Goal: Task Accomplishment & Management: Manage account settings

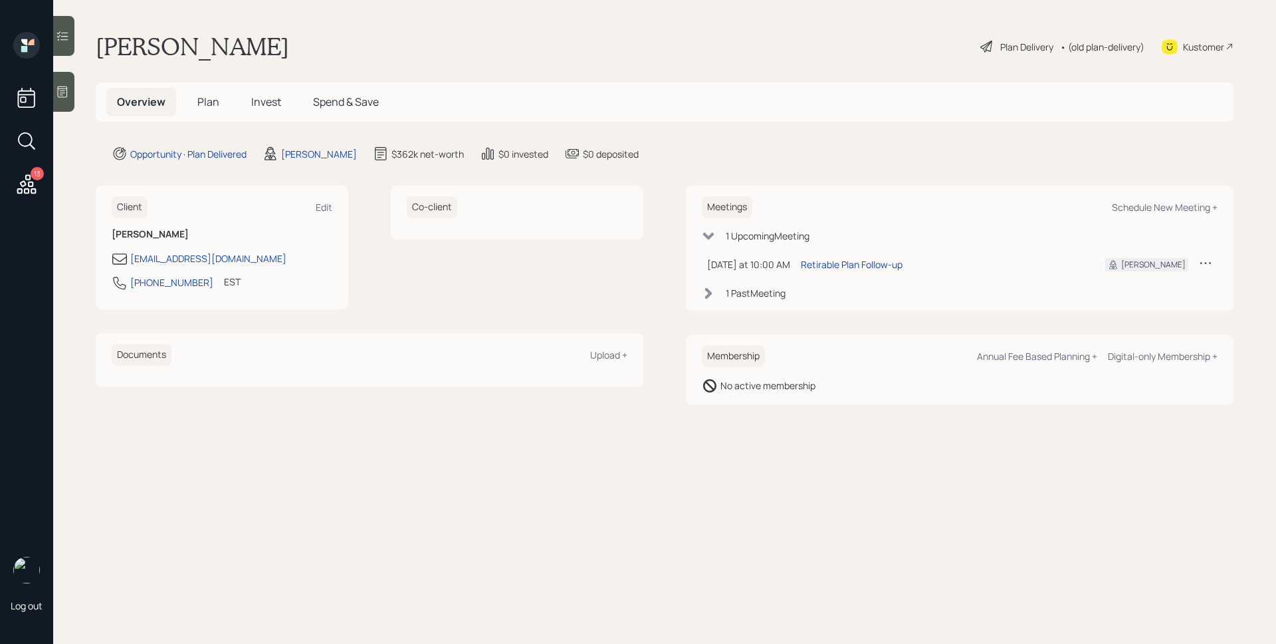
click at [205, 104] on span "Plan" at bounding box center [208, 101] width 22 height 15
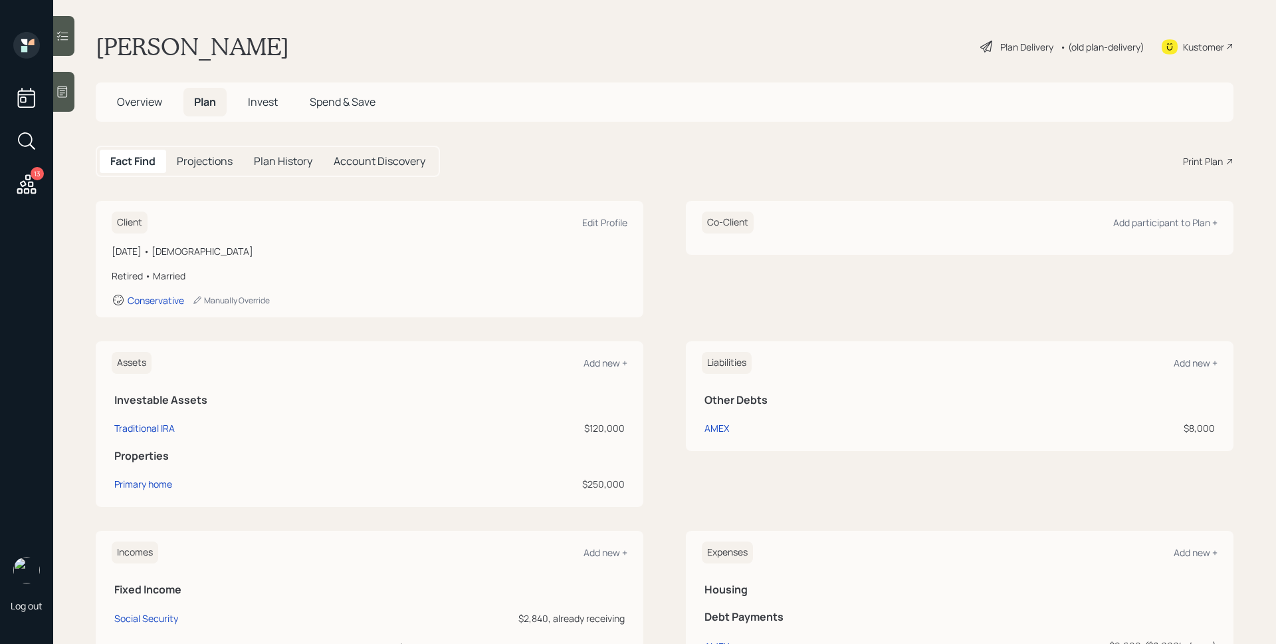
click at [32, 180] on icon at bounding box center [27, 184] width 24 height 24
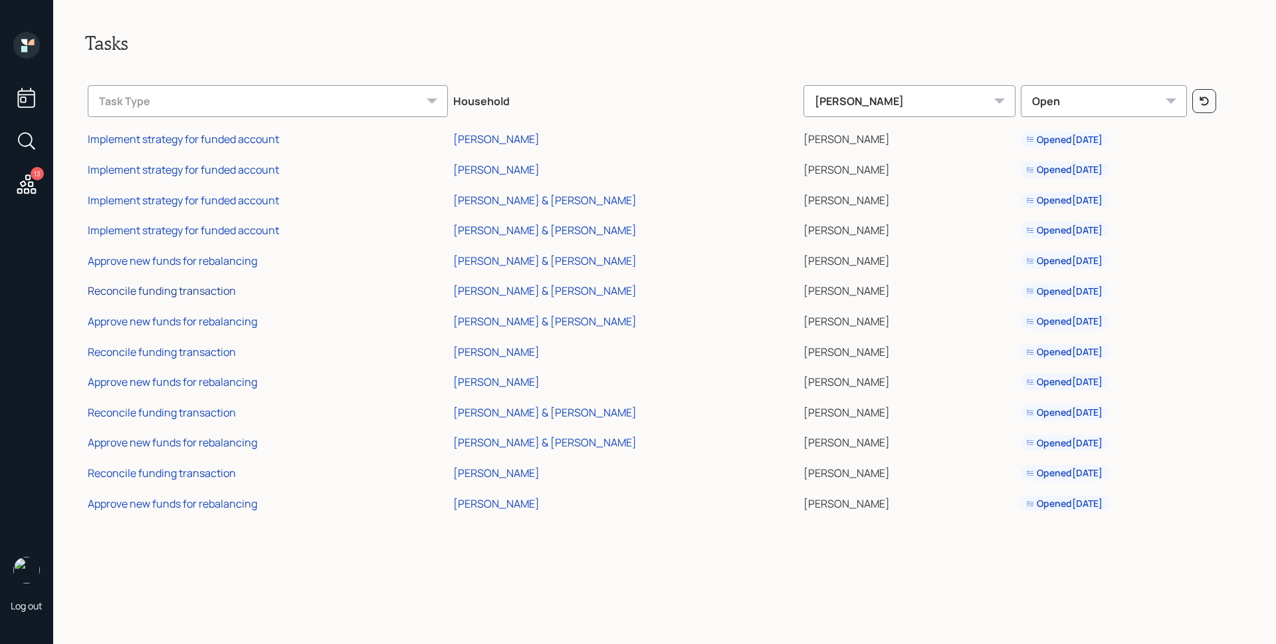
click at [174, 292] on div "Reconcile funding transaction" at bounding box center [162, 290] width 148 height 15
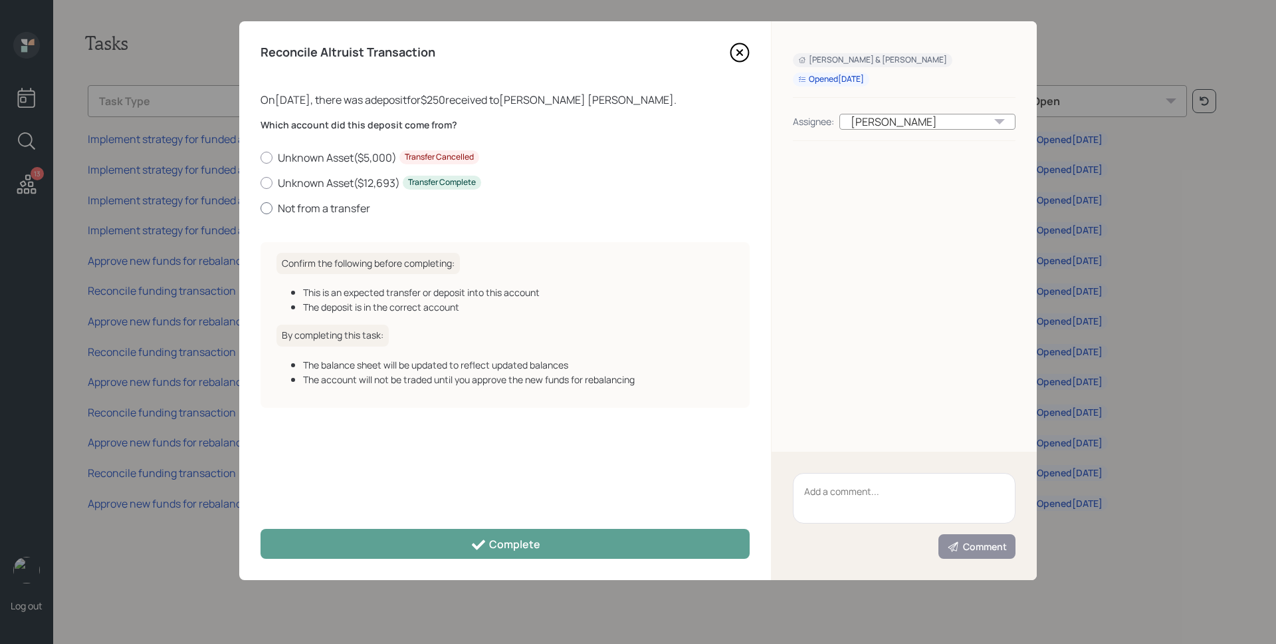
click at [328, 211] on label "Not from a transfer" at bounding box center [505, 208] width 489 height 15
click at [261, 208] on input "Not from a transfer" at bounding box center [260, 207] width 1 height 1
radio input "true"
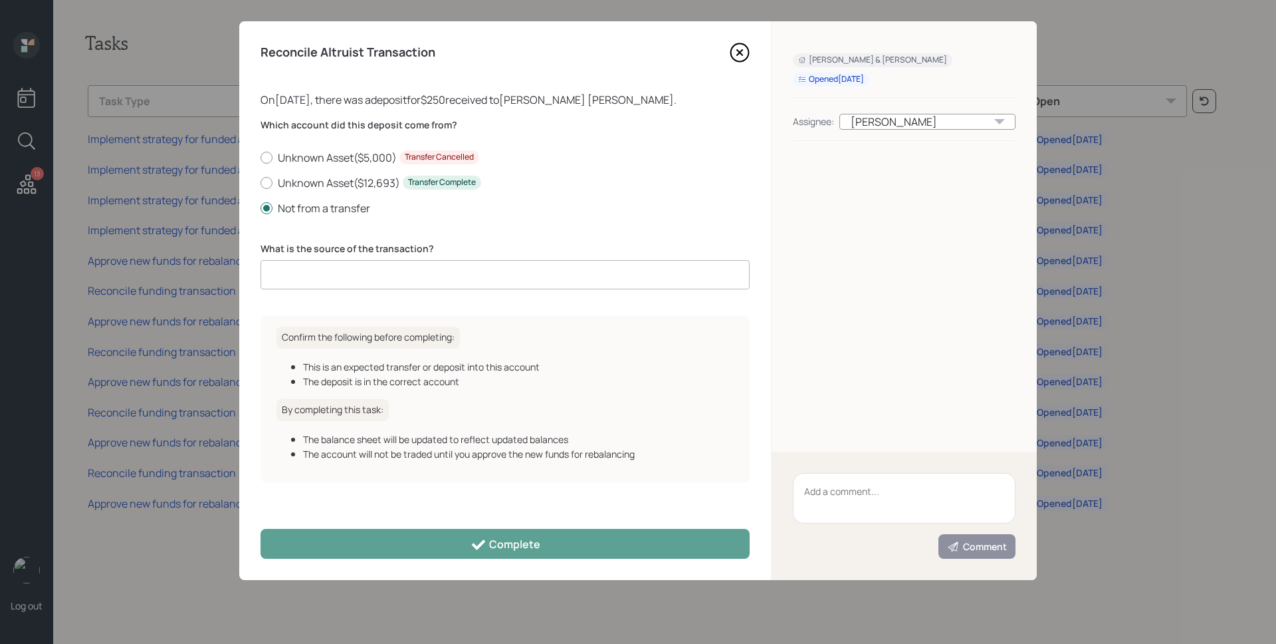
click at [368, 268] on input at bounding box center [505, 274] width 489 height 29
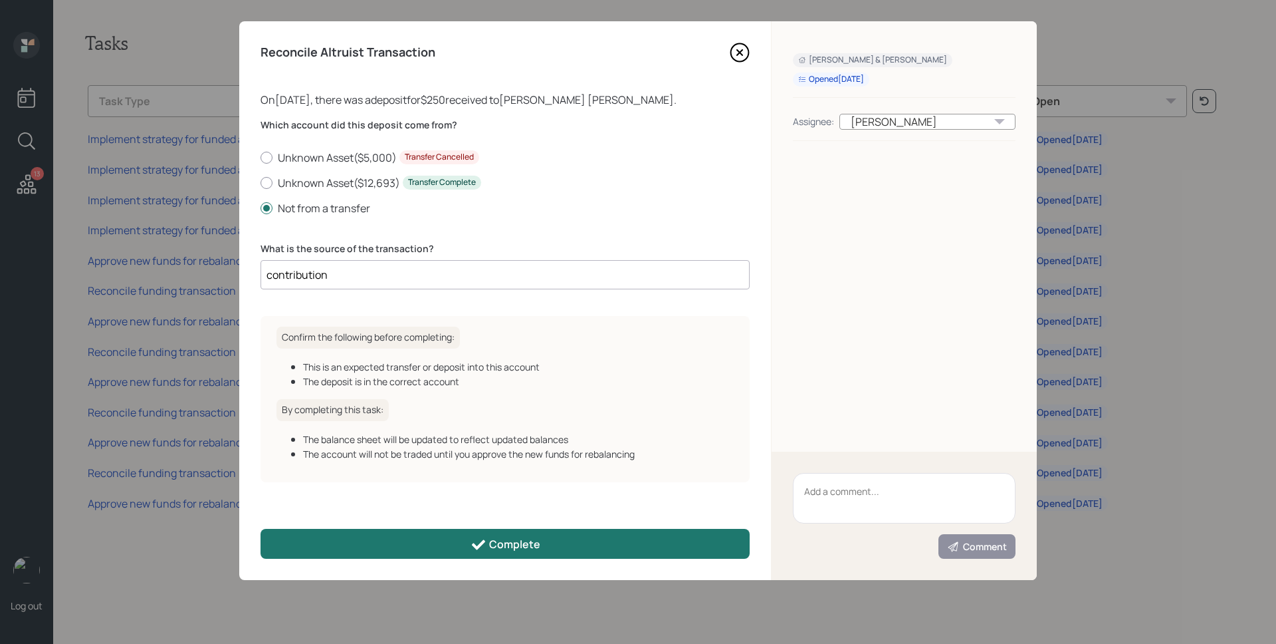
type input "contribution"
click at [533, 534] on button "Complete" at bounding box center [505, 544] width 489 height 30
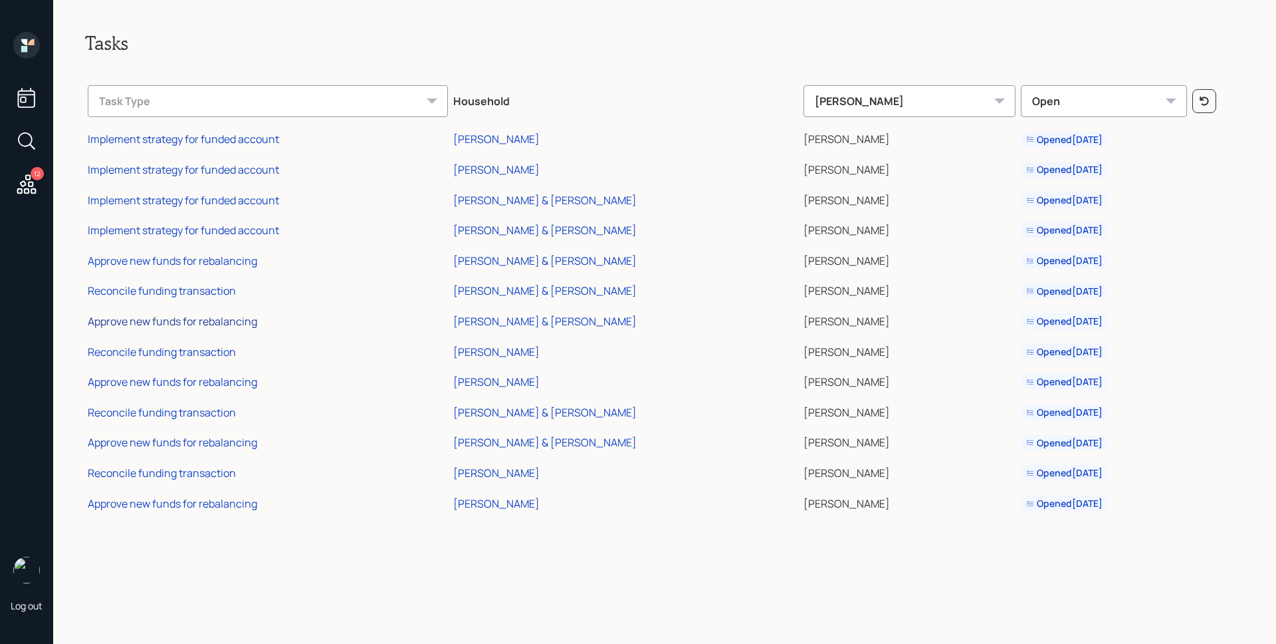
click at [207, 322] on div "Approve new funds for rebalancing" at bounding box center [173, 321] width 170 height 15
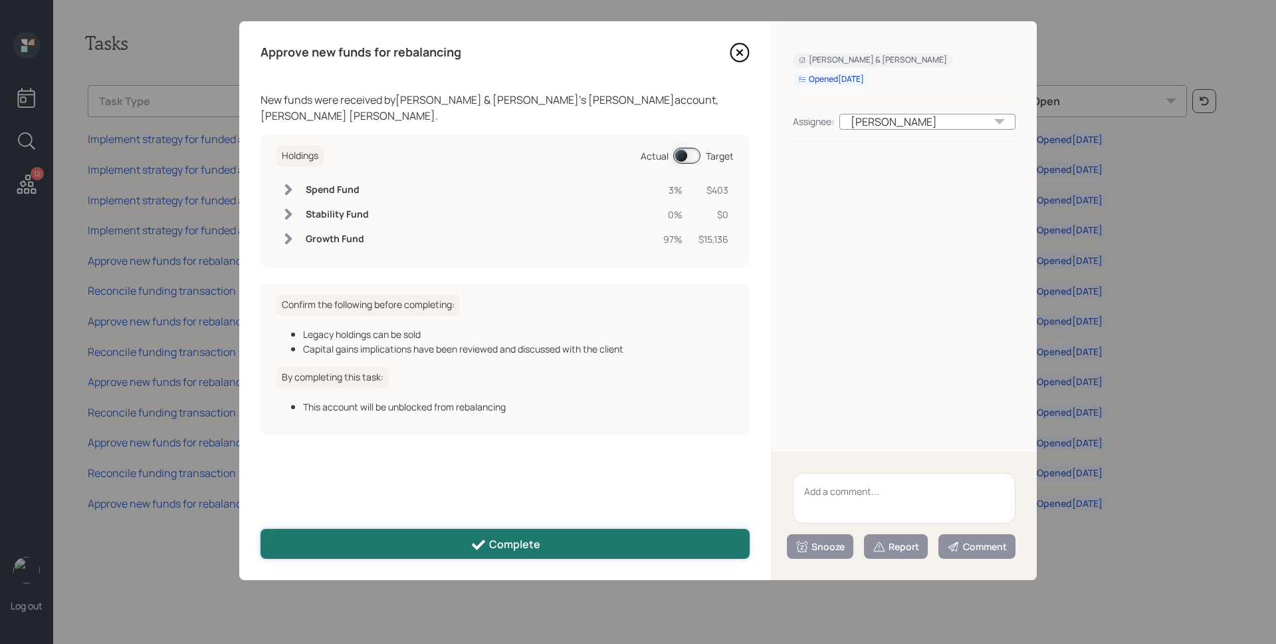
click at [508, 534] on button "Complete" at bounding box center [505, 544] width 489 height 30
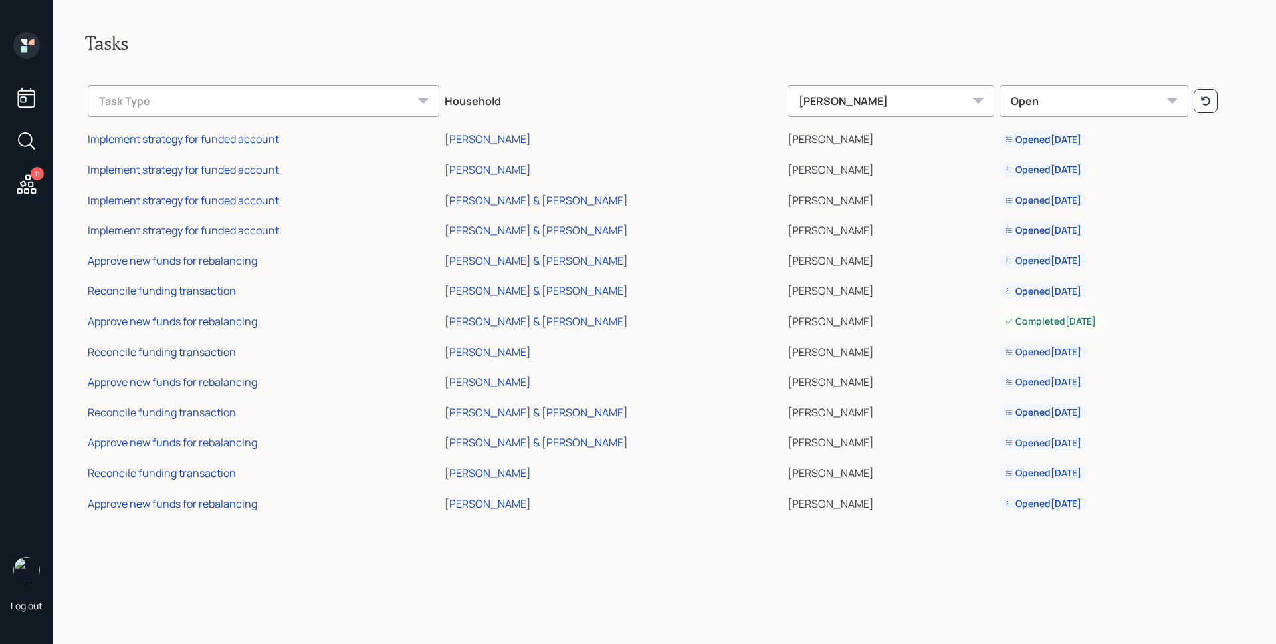
click at [207, 354] on div "Reconcile funding transaction" at bounding box center [162, 351] width 148 height 15
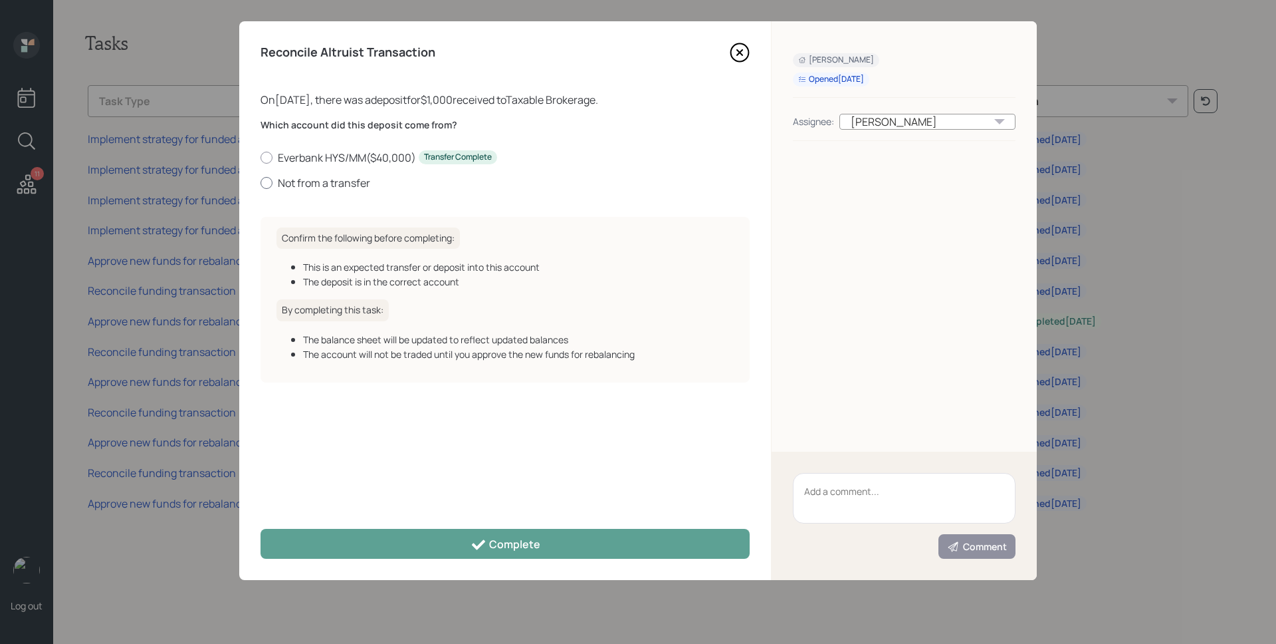
click at [343, 183] on label "Not from a transfer" at bounding box center [505, 183] width 489 height 15
click at [261, 183] on input "Not from a transfer" at bounding box center [260, 182] width 1 height 1
radio input "true"
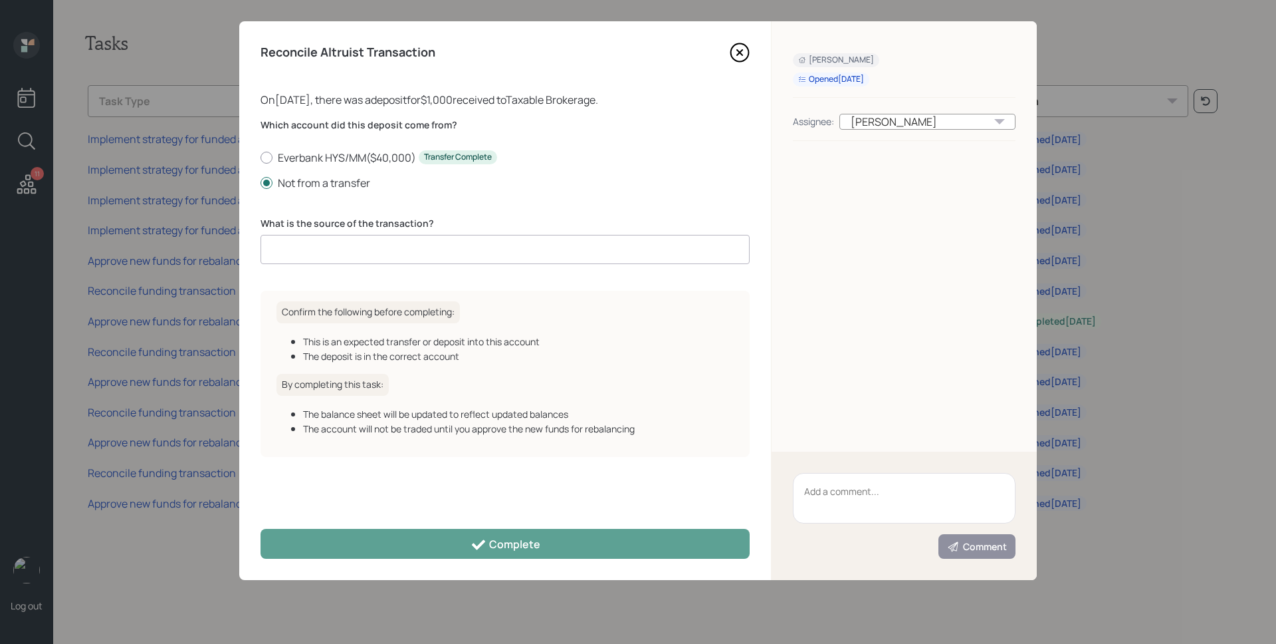
click at [372, 247] on input at bounding box center [505, 249] width 489 height 29
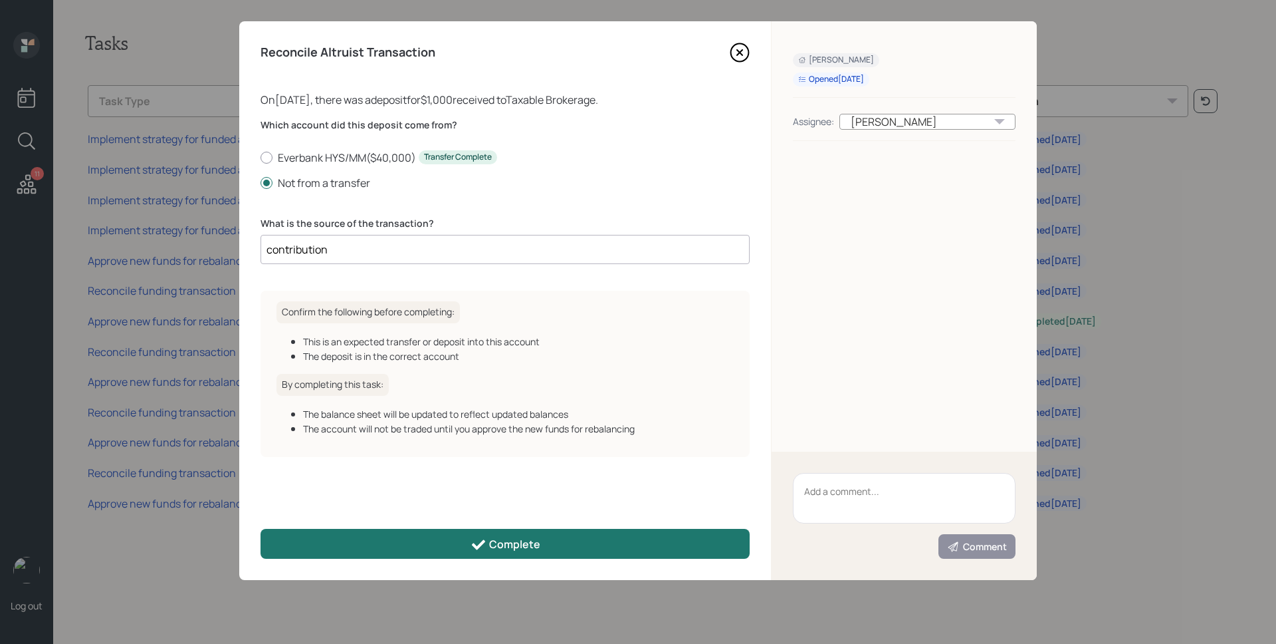
type input "contribution"
click at [543, 549] on button "Complete" at bounding box center [505, 544] width 489 height 30
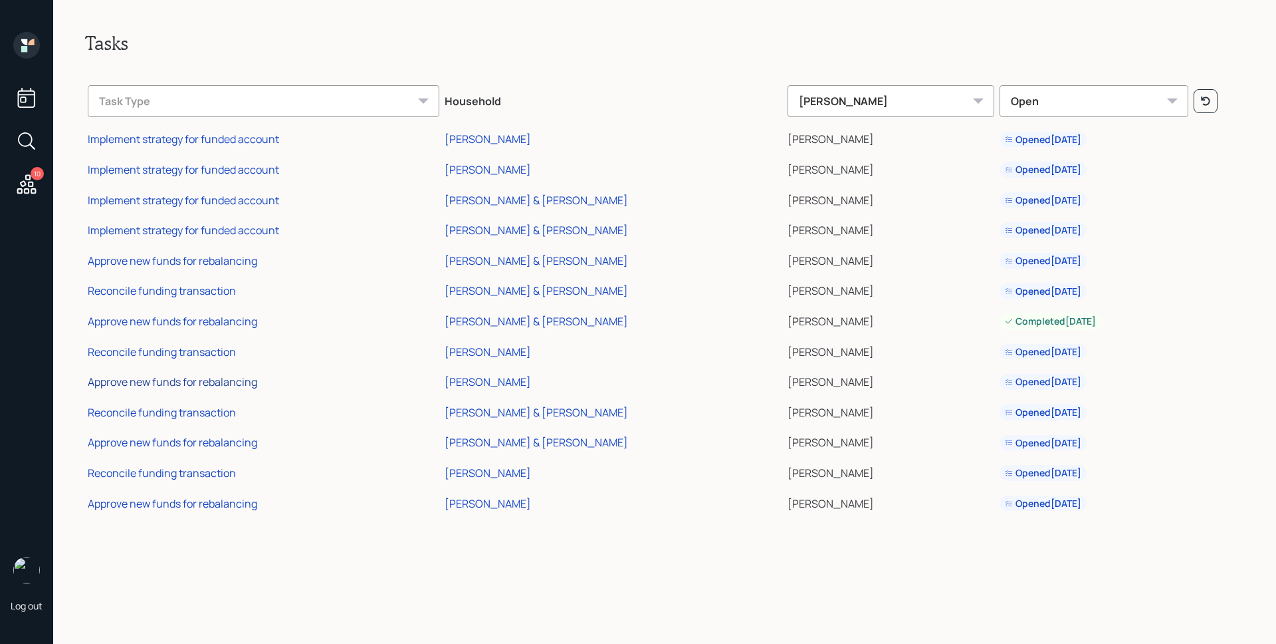
click at [217, 378] on div "Approve new funds for rebalancing" at bounding box center [173, 381] width 170 height 15
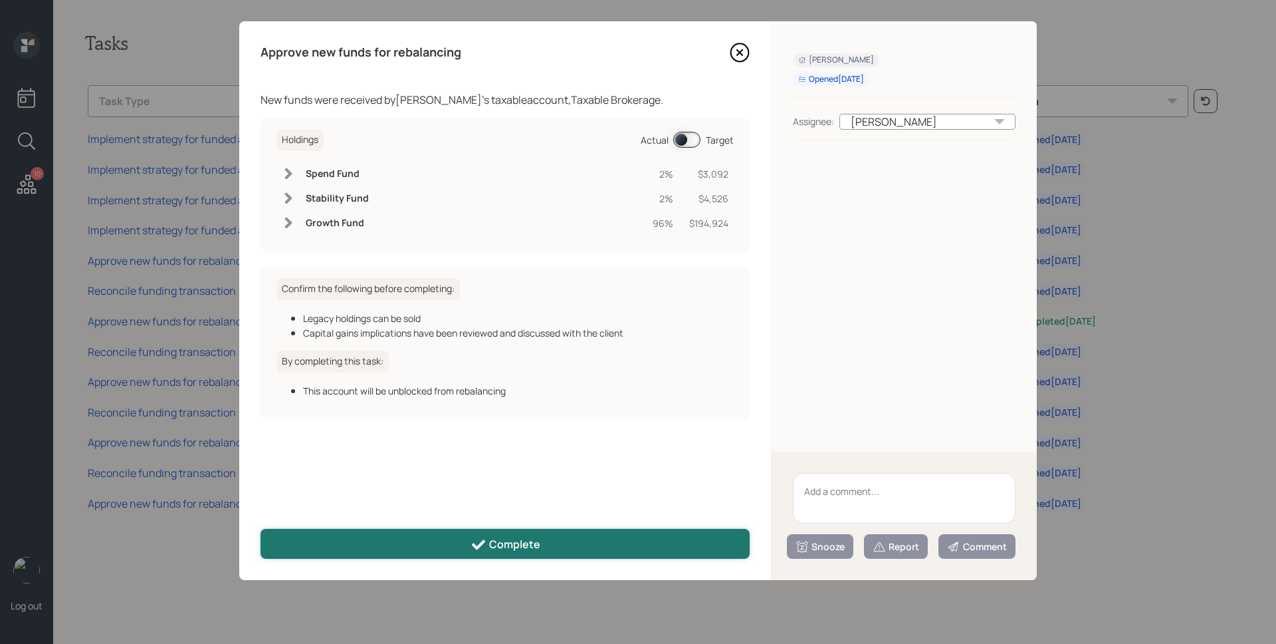
click at [495, 545] on div "Complete" at bounding box center [506, 545] width 70 height 16
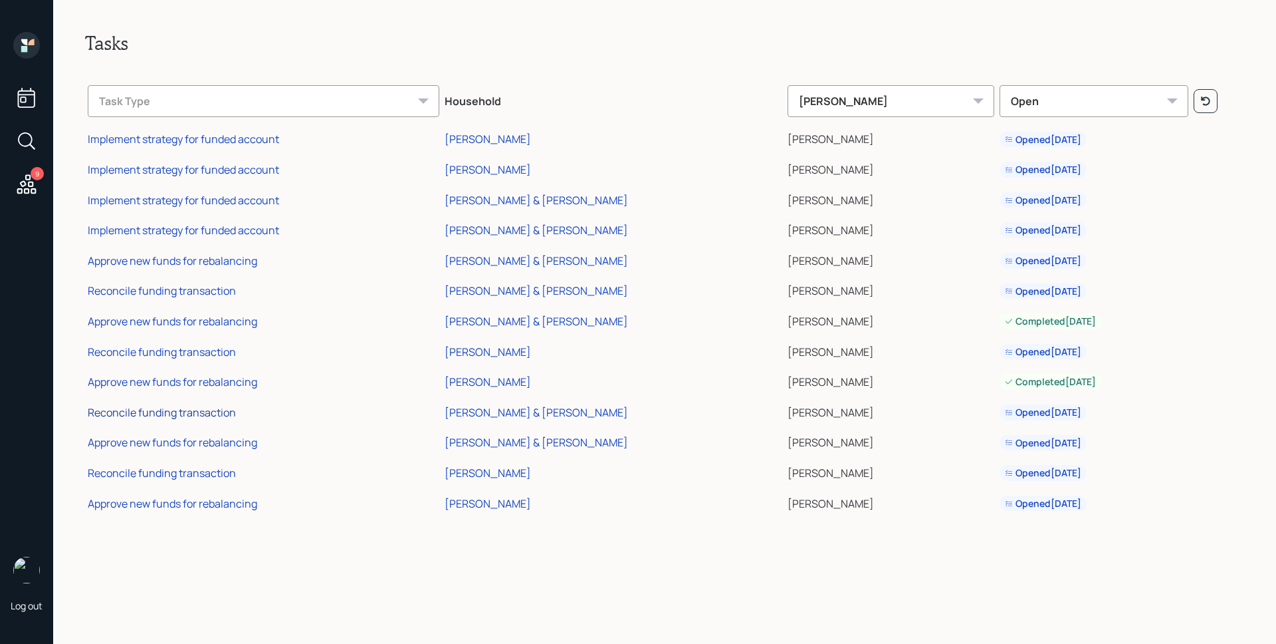
click at [211, 410] on div "Reconcile funding transaction" at bounding box center [162, 412] width 148 height 15
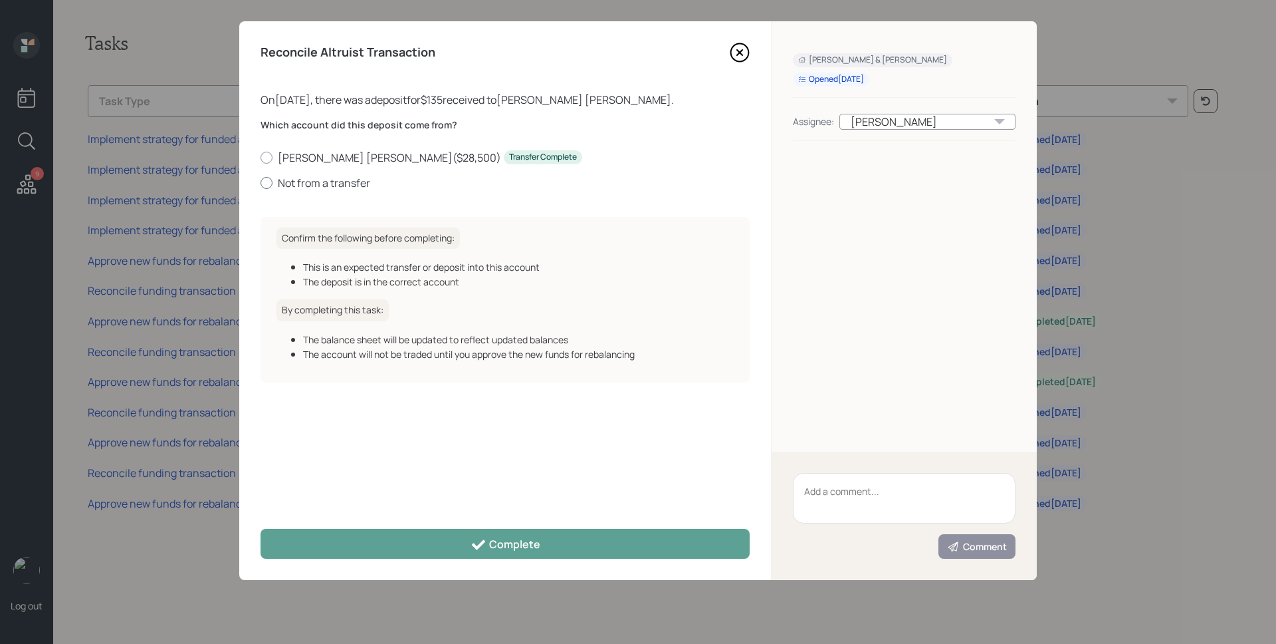
click at [336, 183] on label "Not from a transfer" at bounding box center [505, 183] width 489 height 15
click at [261, 183] on input "Not from a transfer" at bounding box center [260, 182] width 1 height 1
radio input "true"
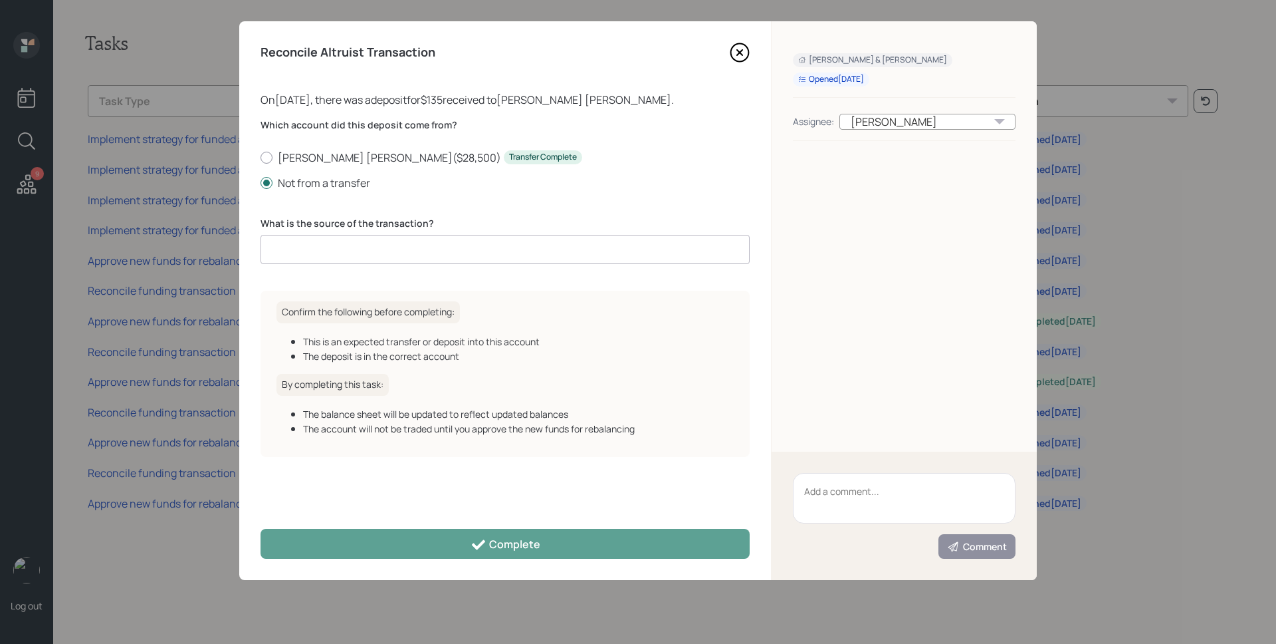
click at [342, 245] on input at bounding box center [505, 249] width 489 height 29
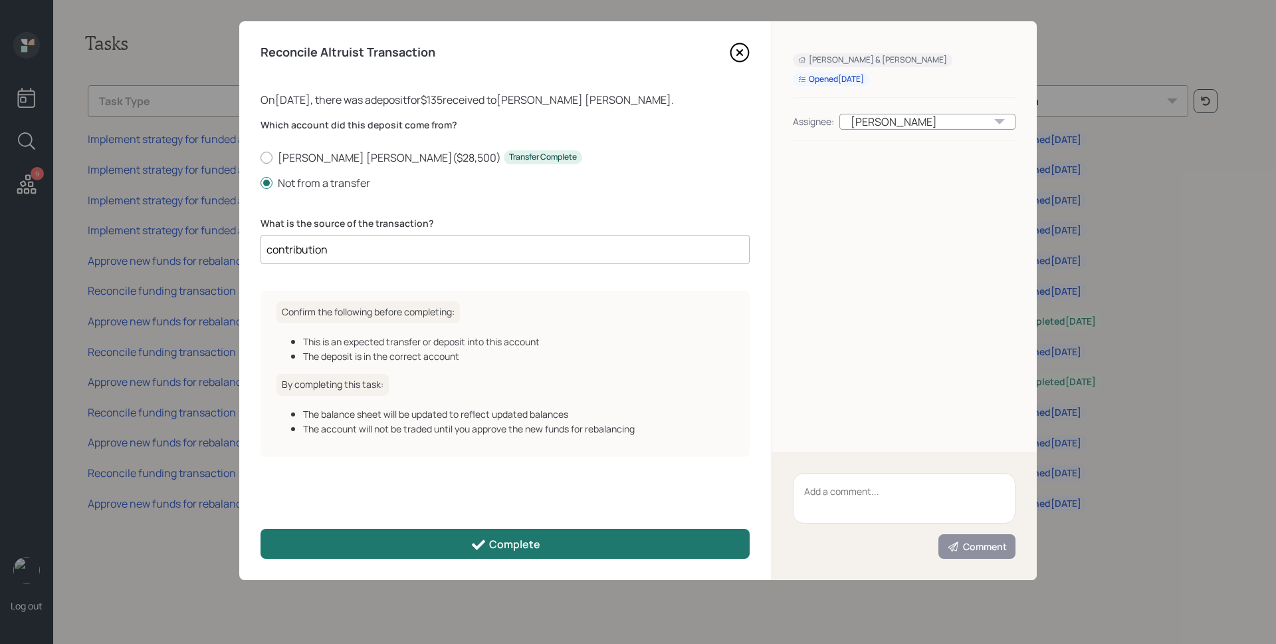
type input "contribution"
click at [556, 557] on button "Complete" at bounding box center [505, 544] width 489 height 30
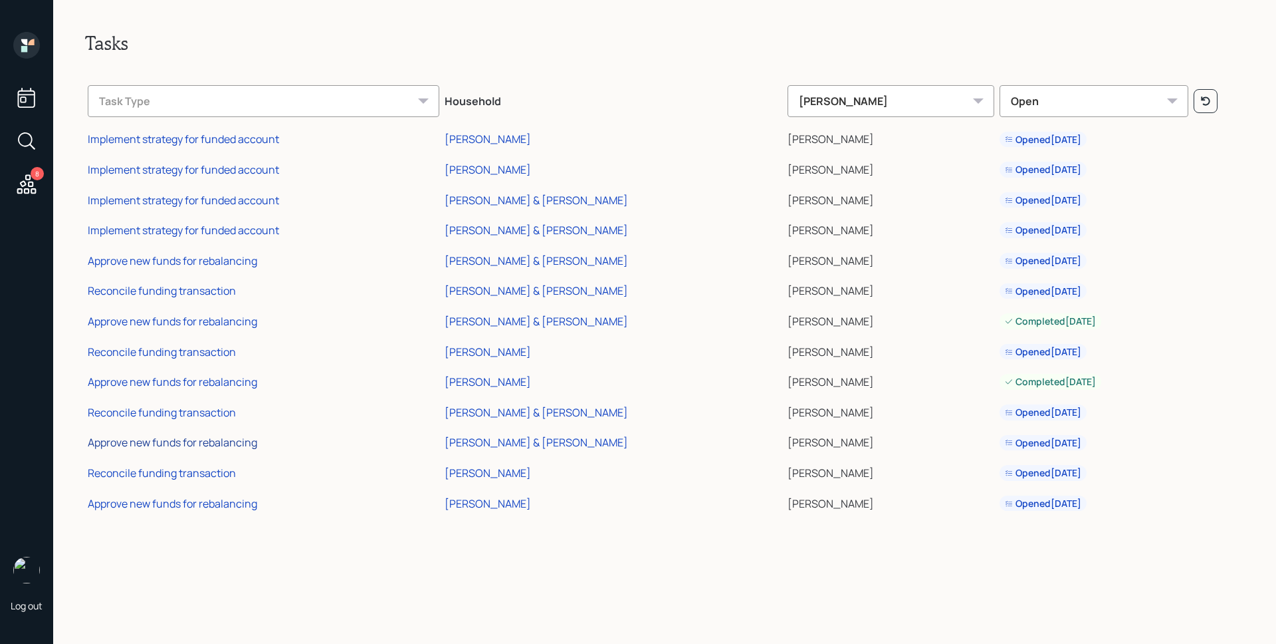
click at [237, 443] on div "Approve new funds for rebalancing" at bounding box center [173, 442] width 170 height 15
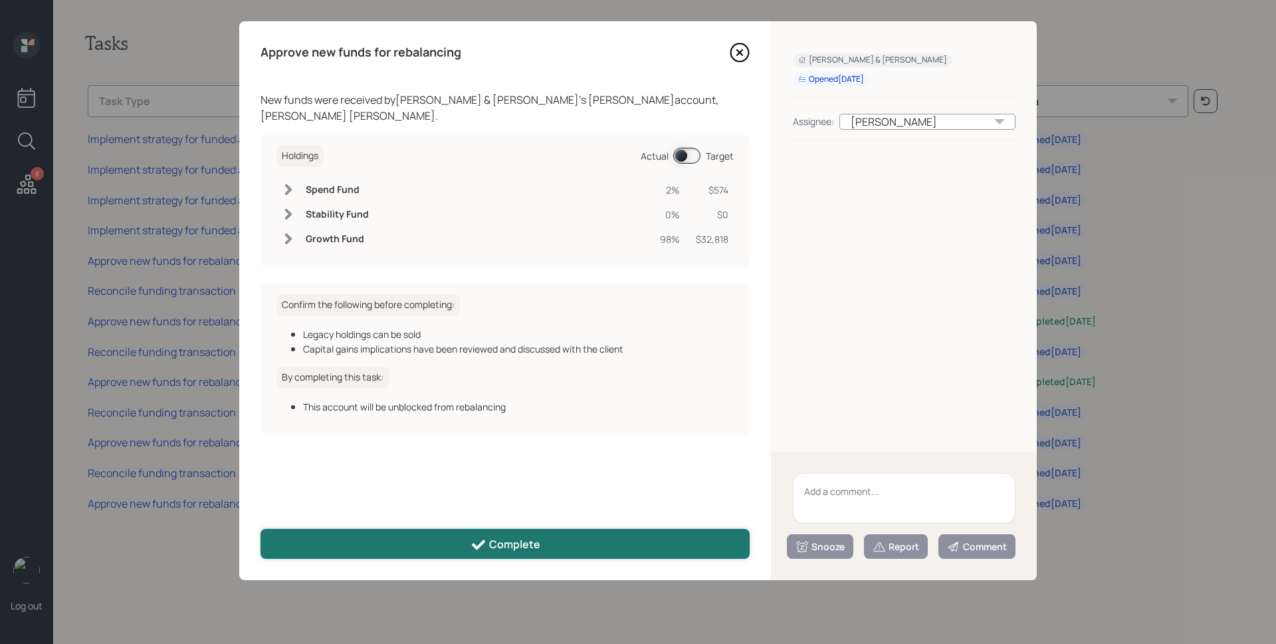
click at [472, 545] on icon at bounding box center [479, 545] width 16 height 16
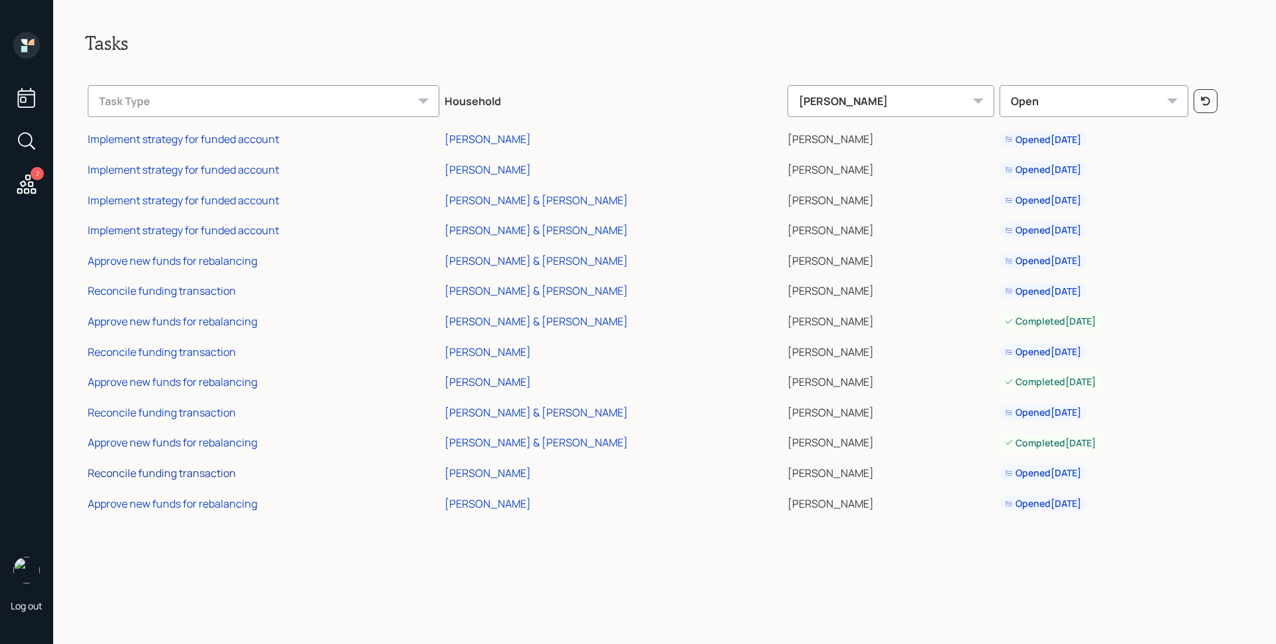
click at [192, 474] on div "Reconcile funding transaction" at bounding box center [162, 472] width 148 height 15
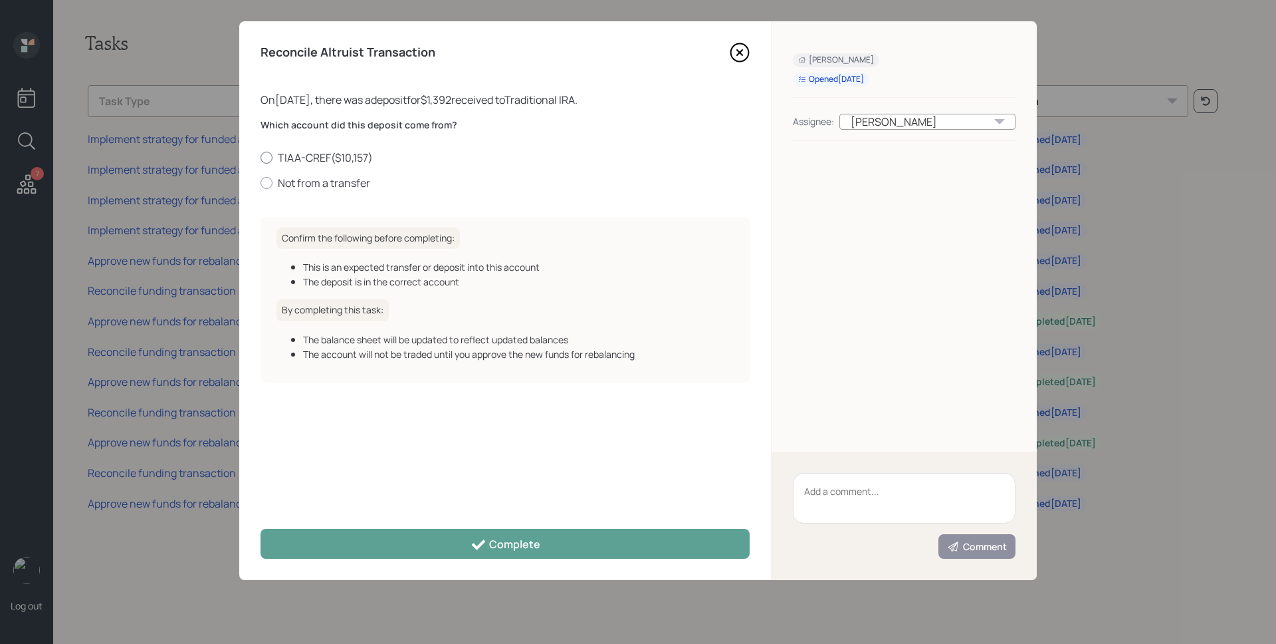
click at [348, 158] on label "TIAA-CREF ( $10,157 )" at bounding box center [505, 157] width 489 height 15
click at [261, 158] on input "TIAA-CREF ( $10,157 )" at bounding box center [260, 157] width 1 height 1
radio input "true"
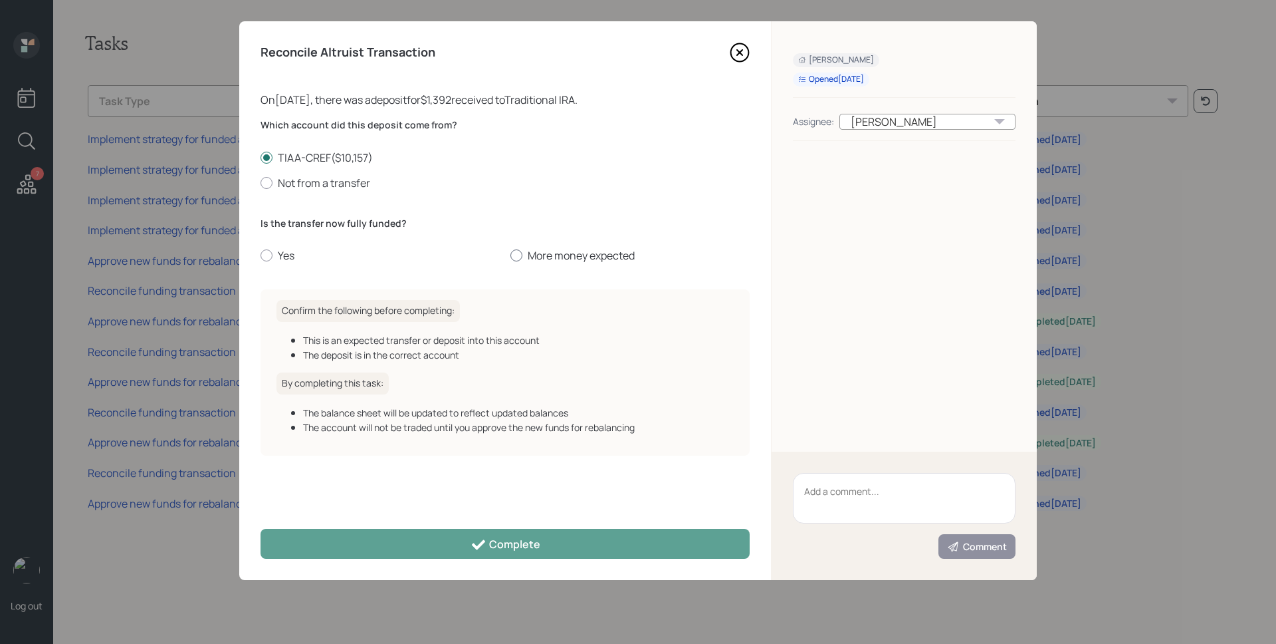
click at [607, 255] on label "More money expected" at bounding box center [630, 255] width 239 height 15
click at [511, 255] on input "More money expected" at bounding box center [510, 255] width 1 height 1
radio input "true"
drag, startPoint x: 549, startPoint y: 533, endPoint x: 465, endPoint y: 525, distance: 84.2
click at [548, 533] on button "Complete" at bounding box center [505, 544] width 489 height 30
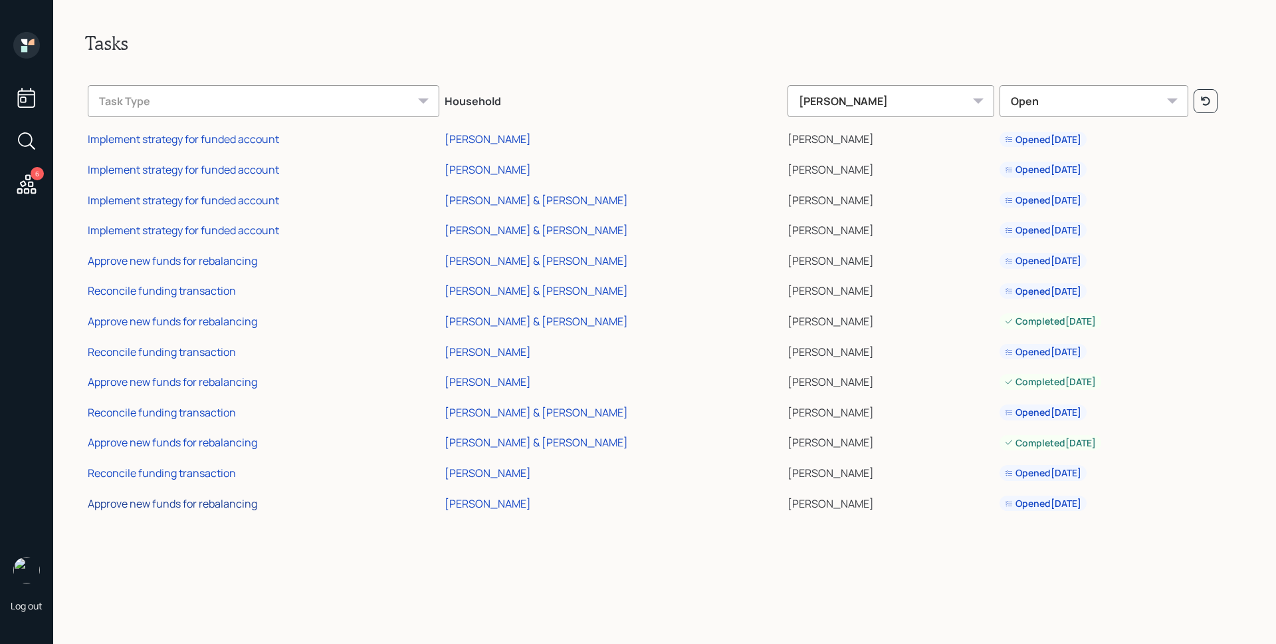
click at [231, 504] on div "Approve new funds for rebalancing" at bounding box center [173, 503] width 170 height 15
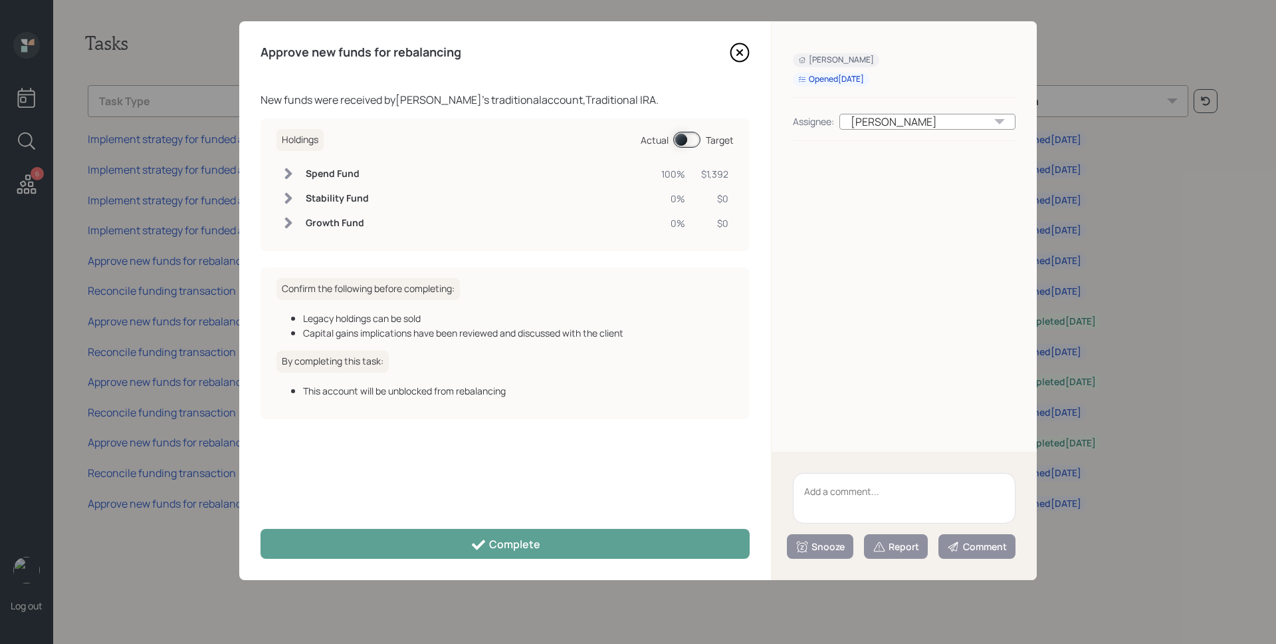
click at [424, 527] on div "Approve new funds for rebalancing New funds were received by Marc Williams 's t…" at bounding box center [505, 300] width 532 height 558
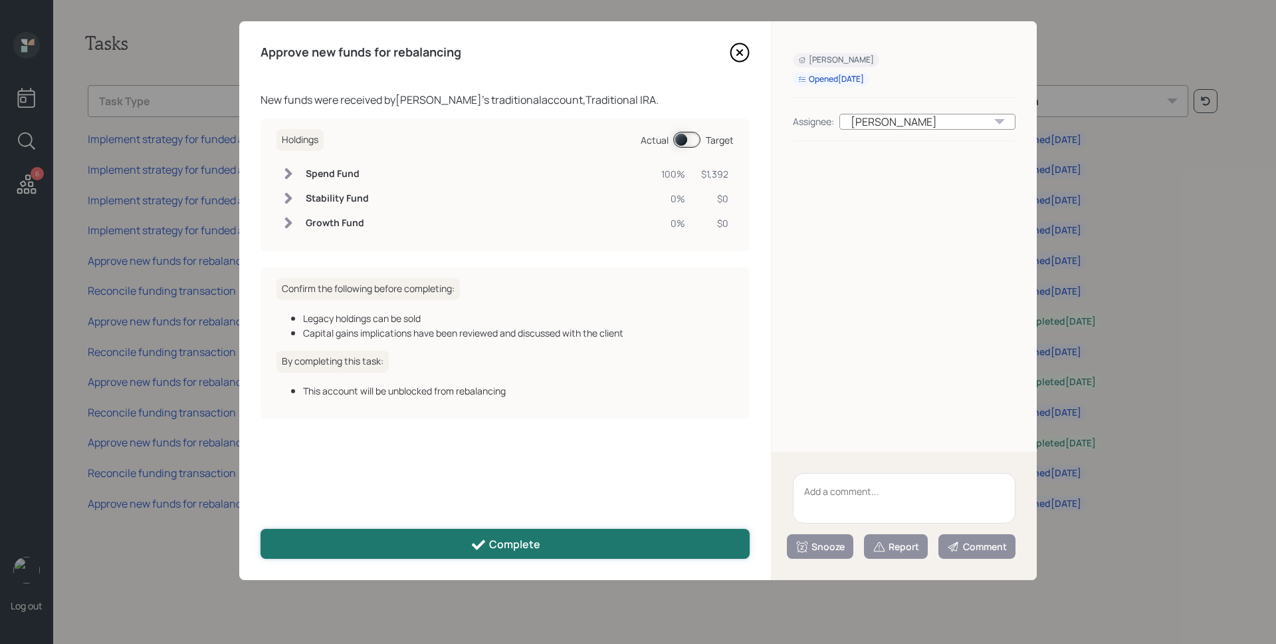
click at [425, 531] on button "Complete" at bounding box center [505, 544] width 489 height 30
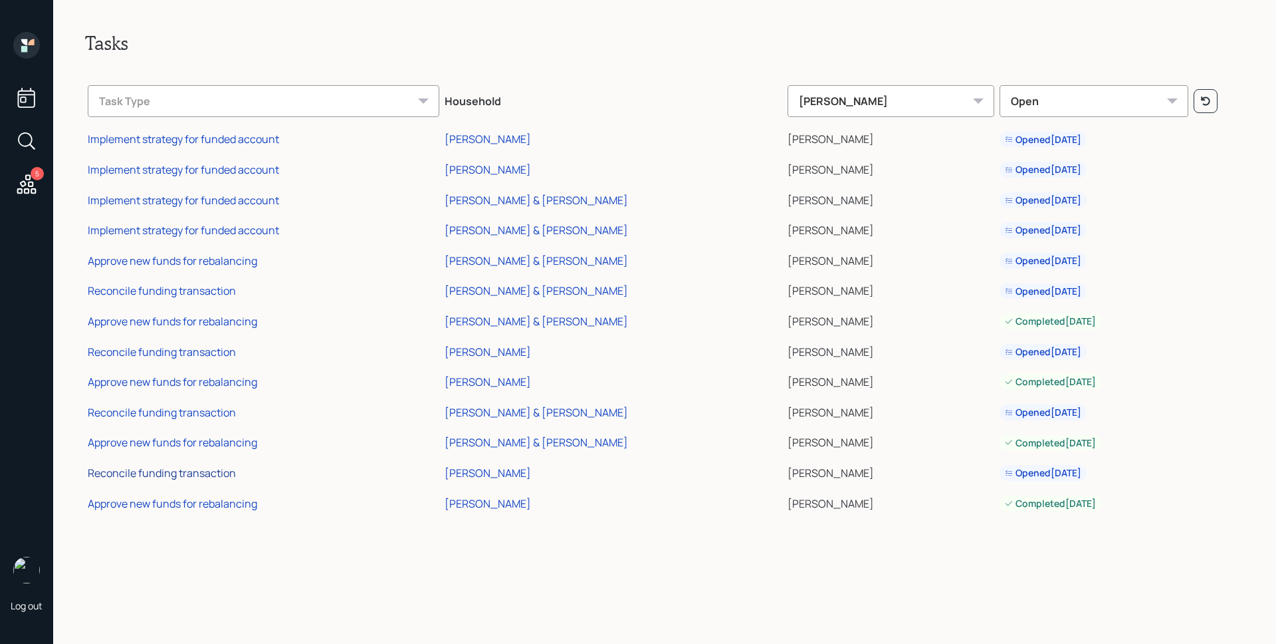
click at [205, 475] on div "Reconcile funding transaction" at bounding box center [162, 472] width 148 height 15
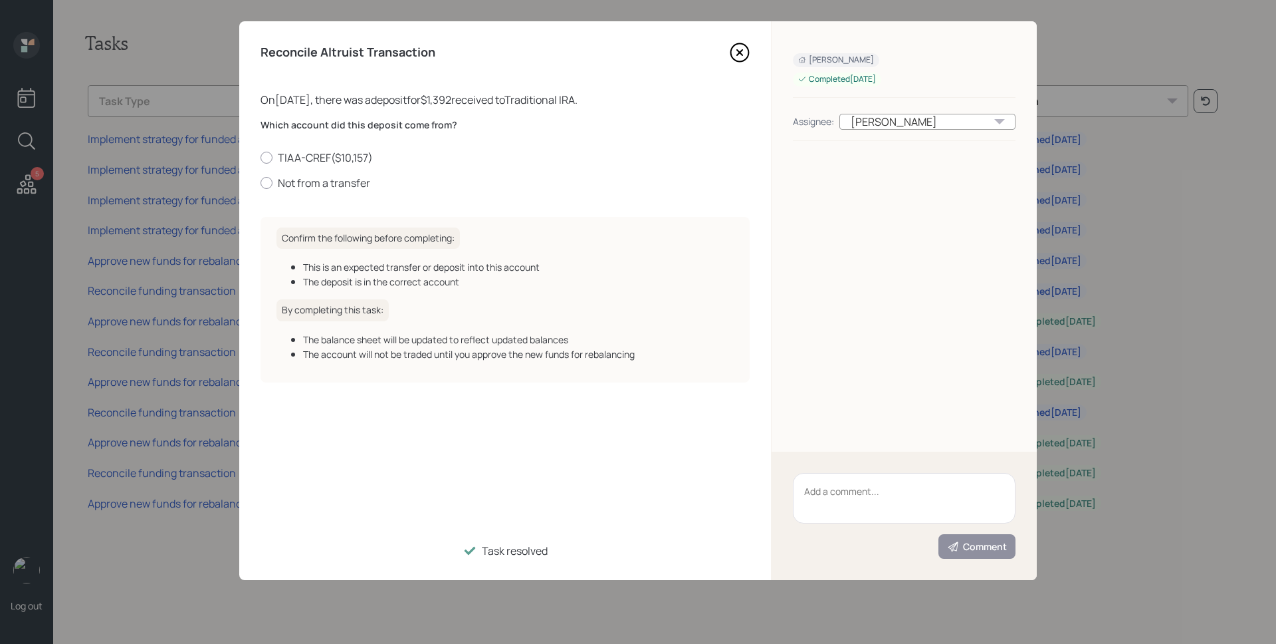
click at [742, 50] on icon at bounding box center [739, 52] width 5 height 5
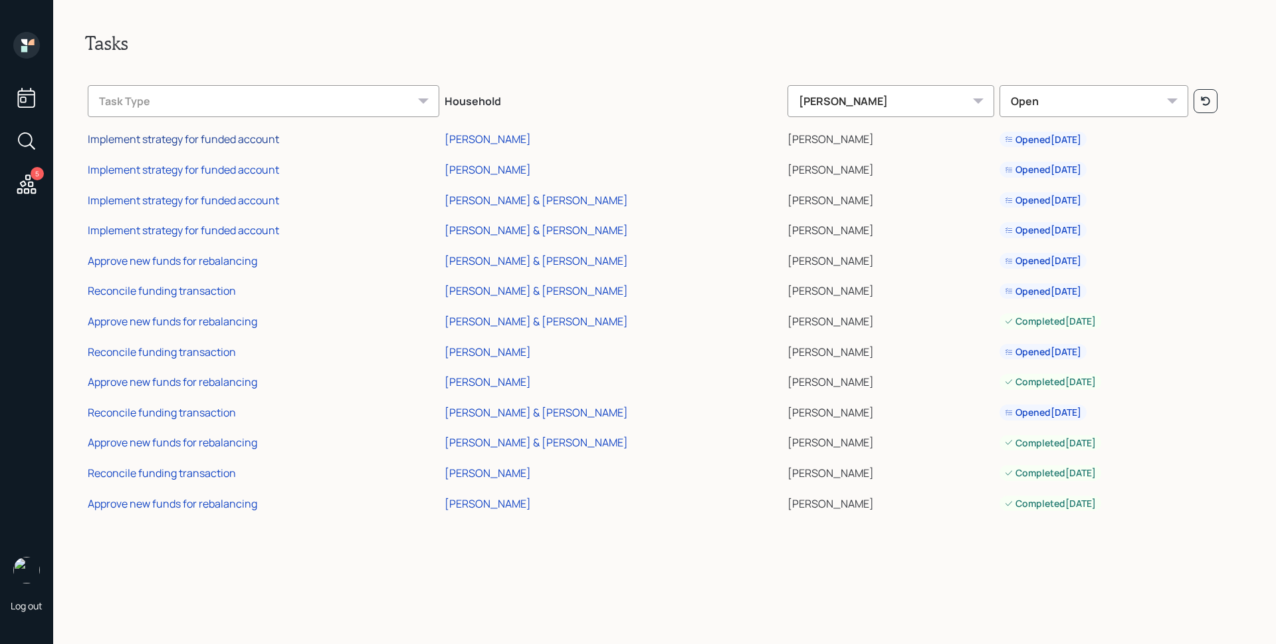
click at [172, 140] on div "Implement strategy for funded account" at bounding box center [183, 139] width 191 height 15
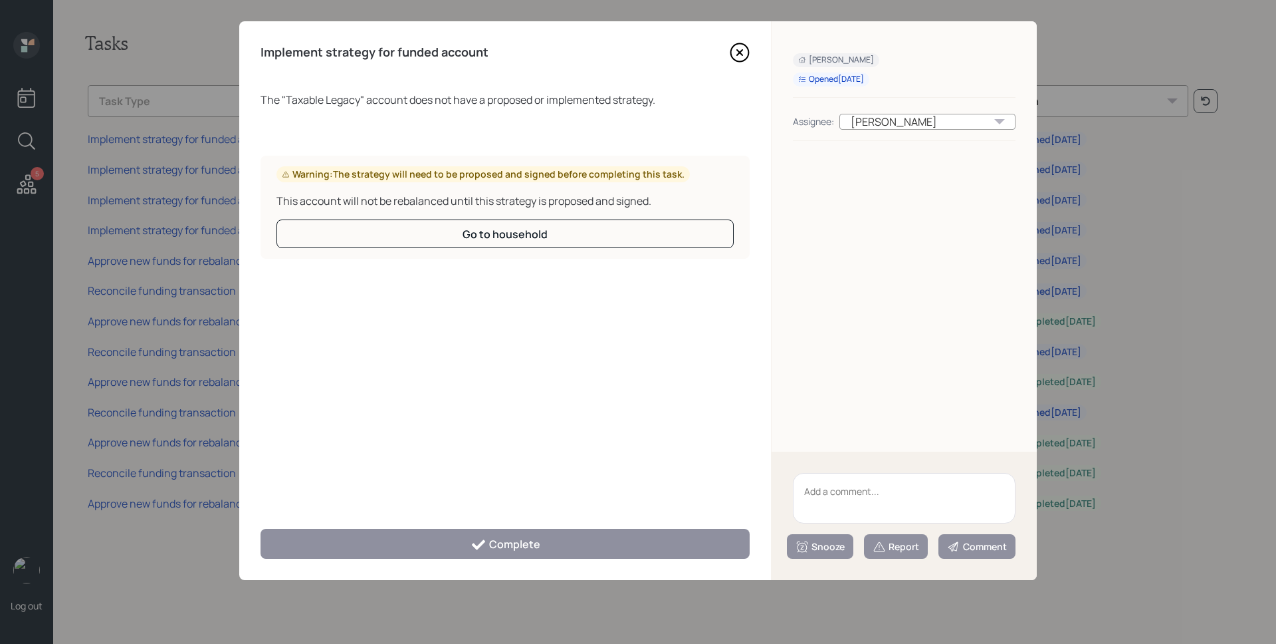
click at [914, 528] on div "Snooze Report Comment" at bounding box center [904, 515] width 265 height 128
click at [918, 510] on textarea at bounding box center [904, 498] width 223 height 51
type textarea "legacy"
click at [911, 554] on button "Report" at bounding box center [896, 546] width 64 height 25
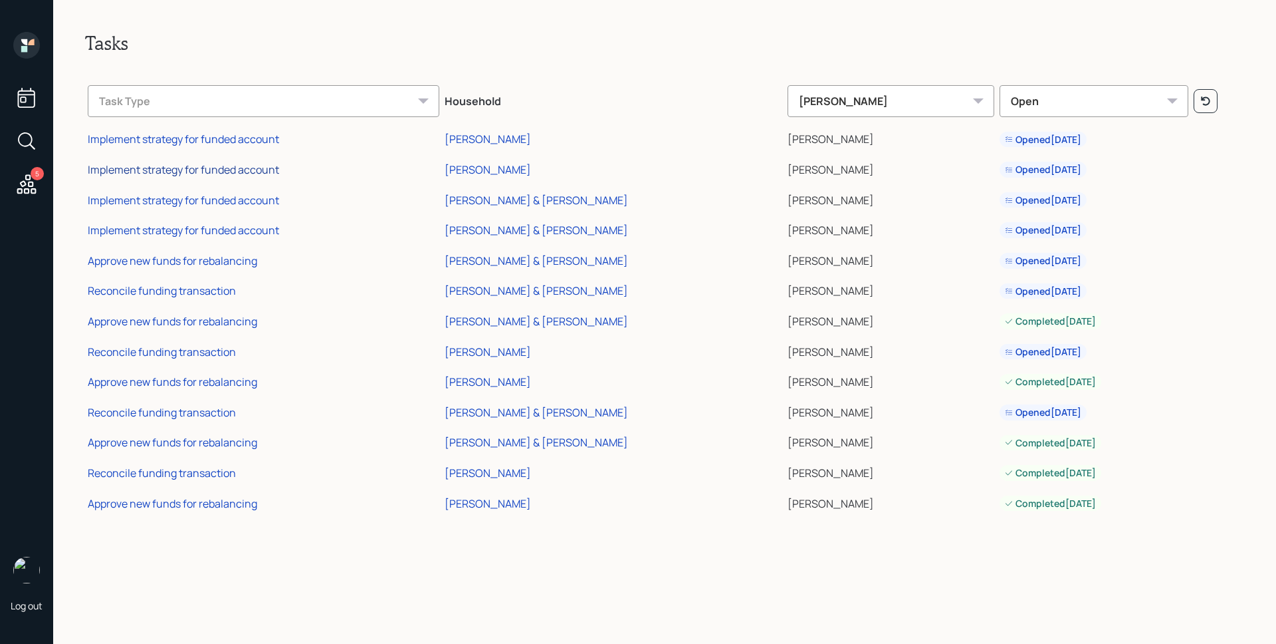
click at [271, 171] on div "Implement strategy for funded account" at bounding box center [183, 169] width 191 height 15
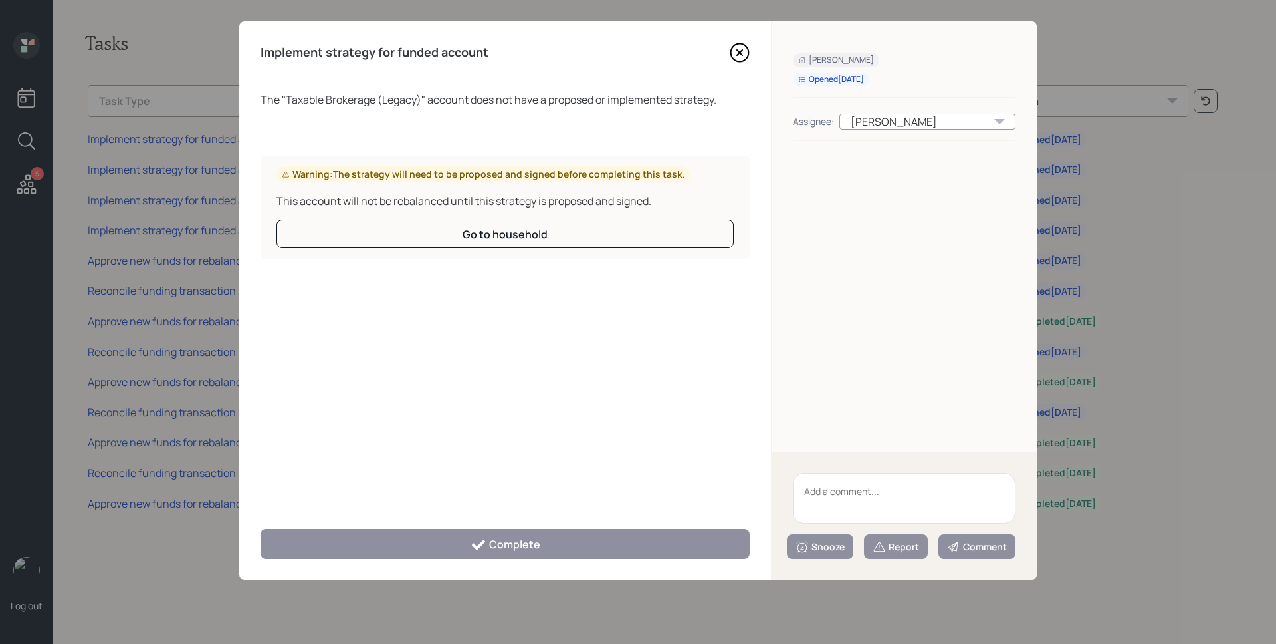
click at [864, 489] on textarea at bounding box center [904, 498] width 223 height 51
type textarea "legacy"
click at [920, 558] on button "Report" at bounding box center [896, 546] width 64 height 25
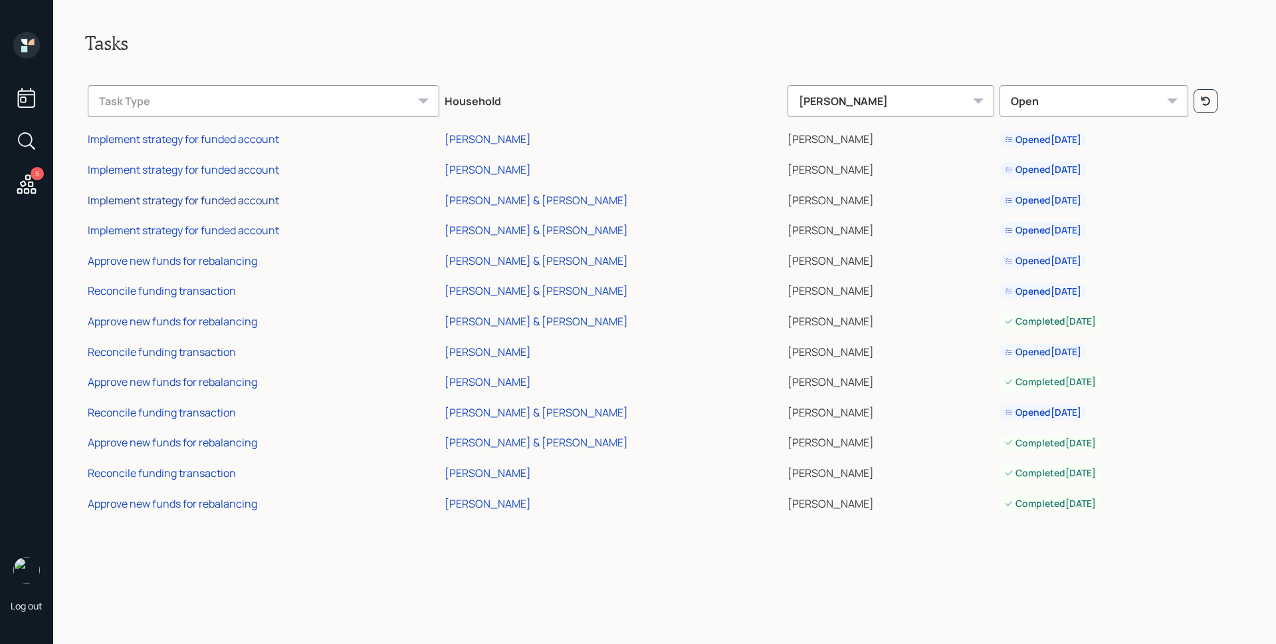
click at [245, 195] on div "Implement strategy for funded account" at bounding box center [183, 200] width 191 height 15
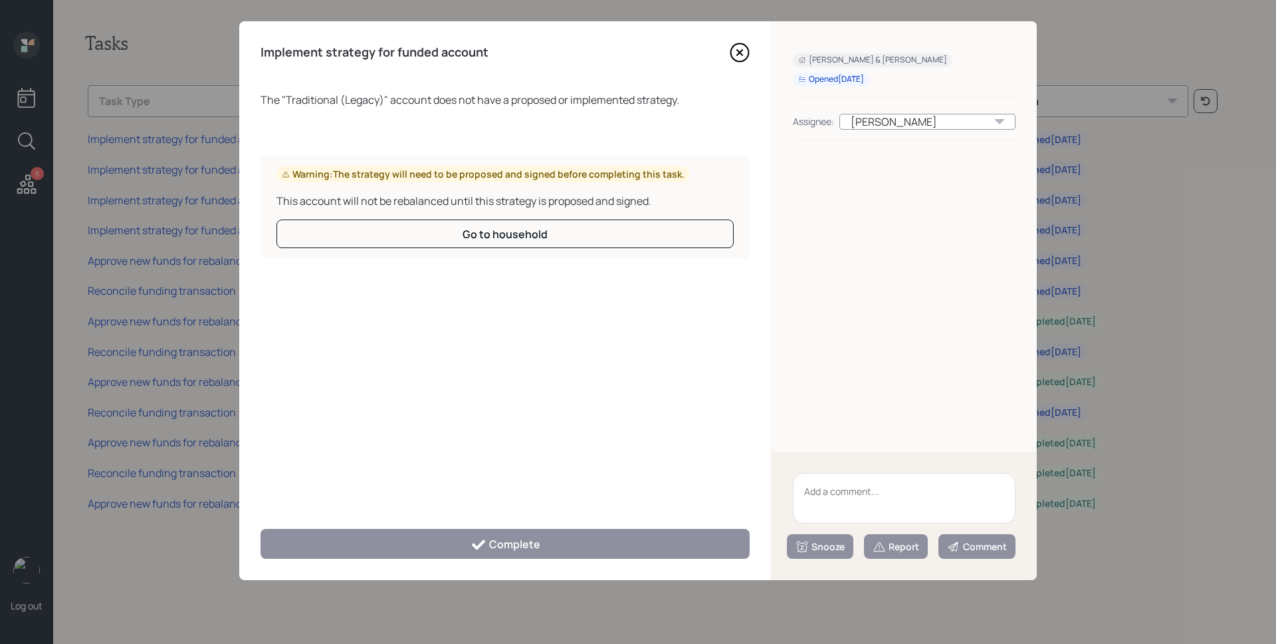
click at [929, 509] on textarea at bounding box center [904, 498] width 223 height 51
type textarea "legacy"
click at [892, 541] on div "Report" at bounding box center [896, 546] width 47 height 13
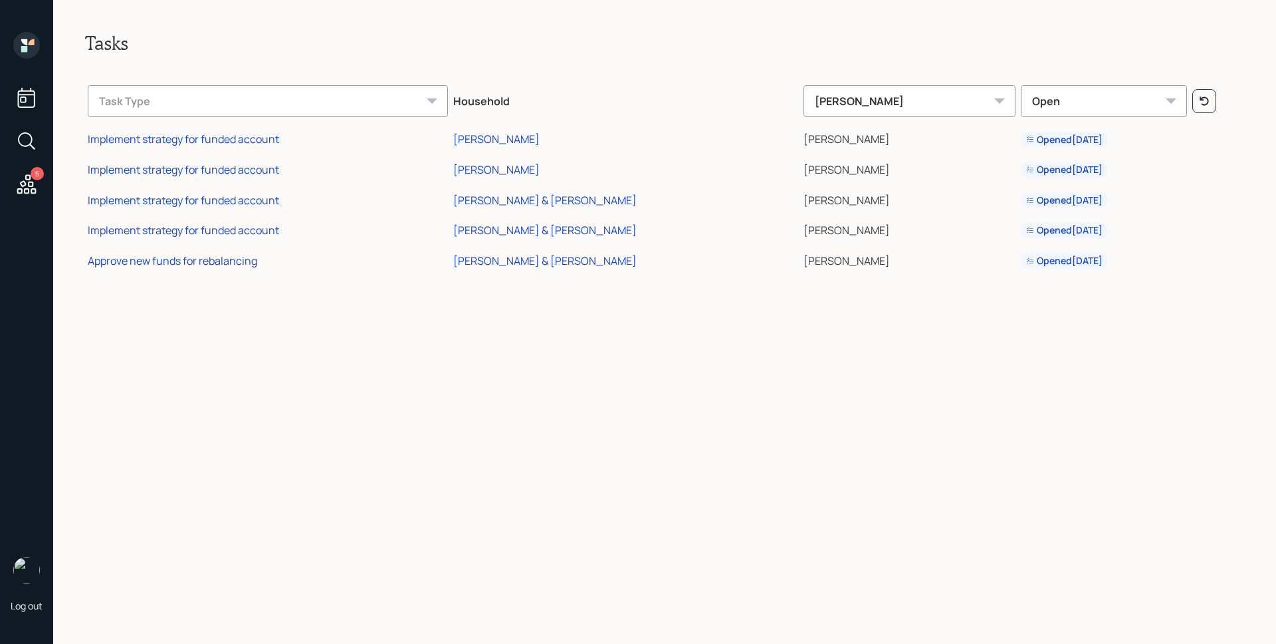
click at [27, 53] on icon at bounding box center [26, 45] width 27 height 27
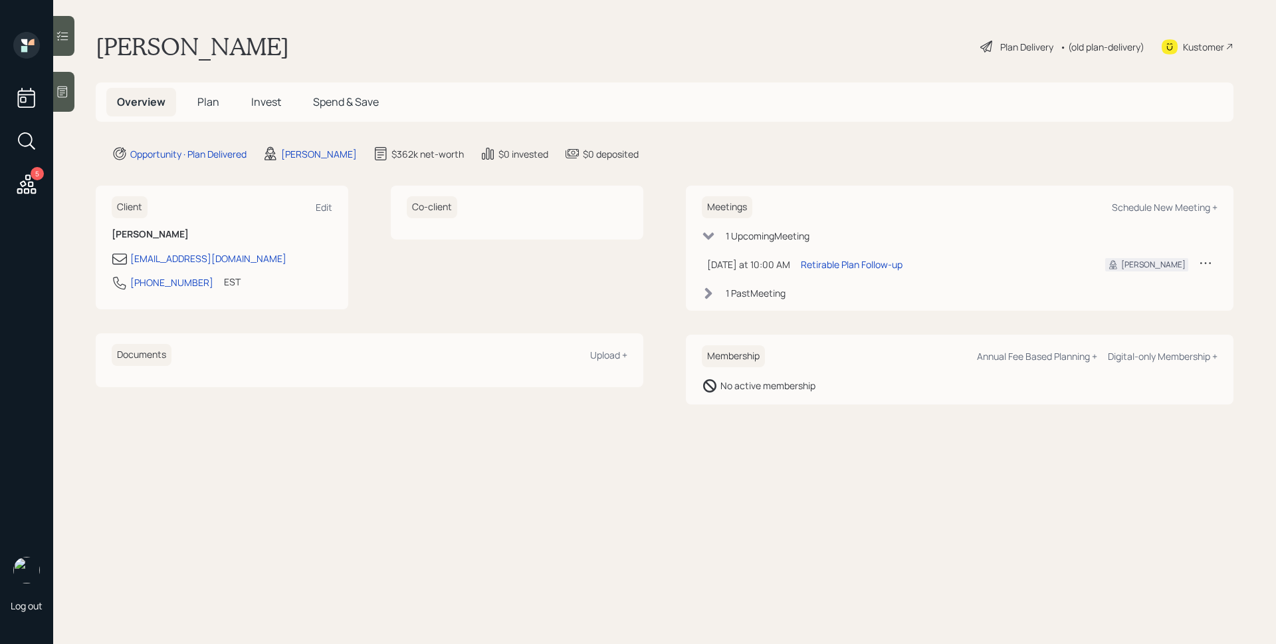
click at [199, 101] on span "Plan" at bounding box center [208, 101] width 22 height 15
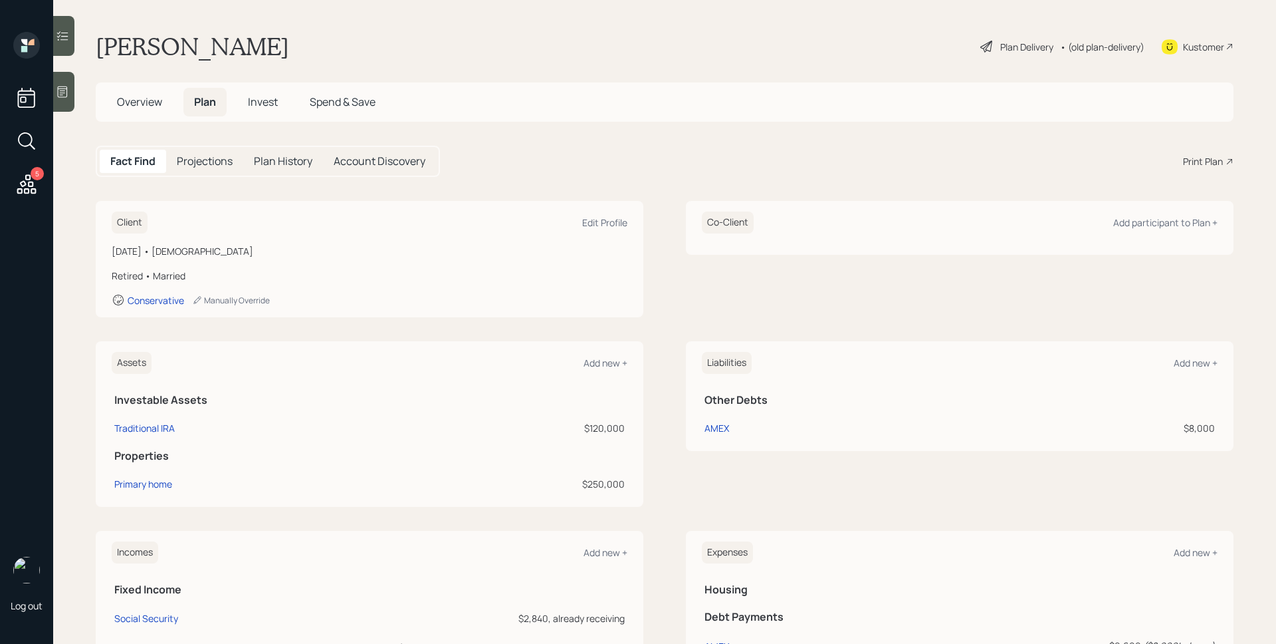
click at [256, 100] on span "Invest" at bounding box center [263, 101] width 30 height 15
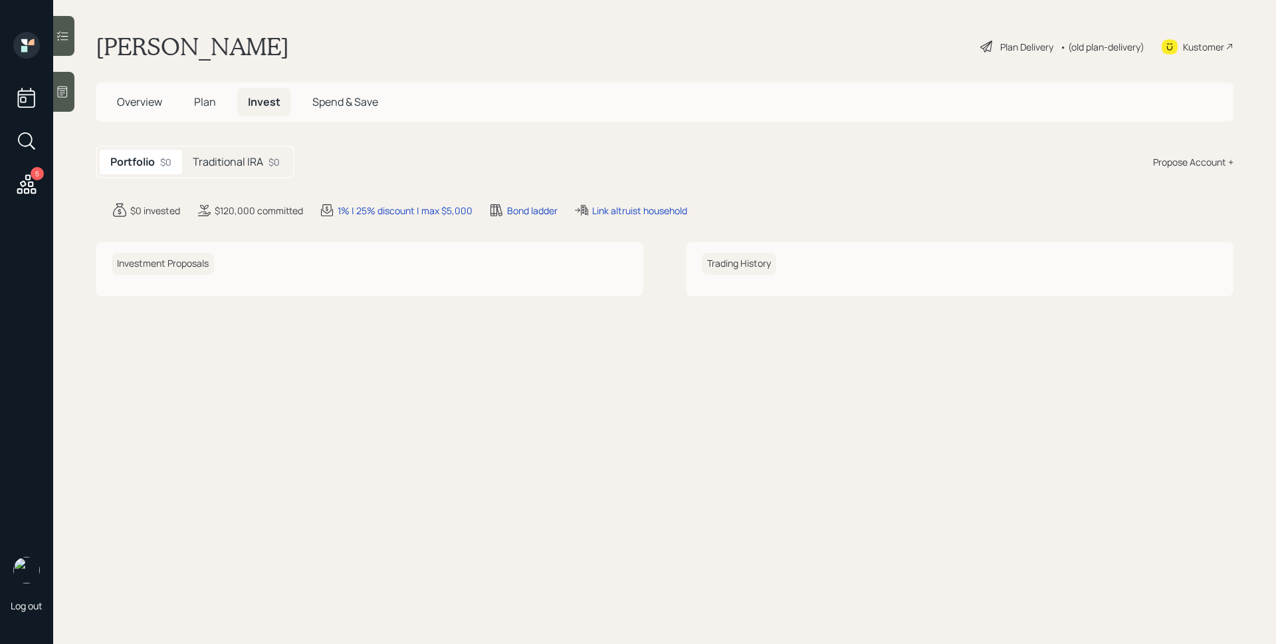
click at [253, 156] on h5 "Traditional IRA" at bounding box center [228, 162] width 70 height 13
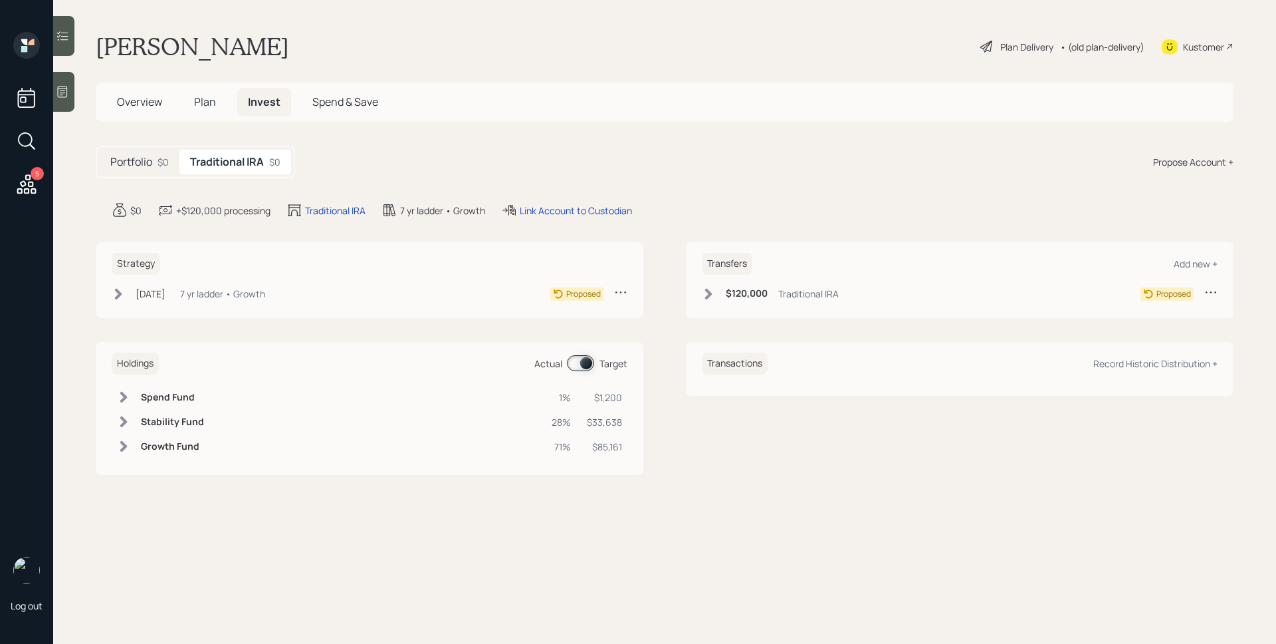
click at [213, 96] on span "Plan" at bounding box center [205, 101] width 22 height 15
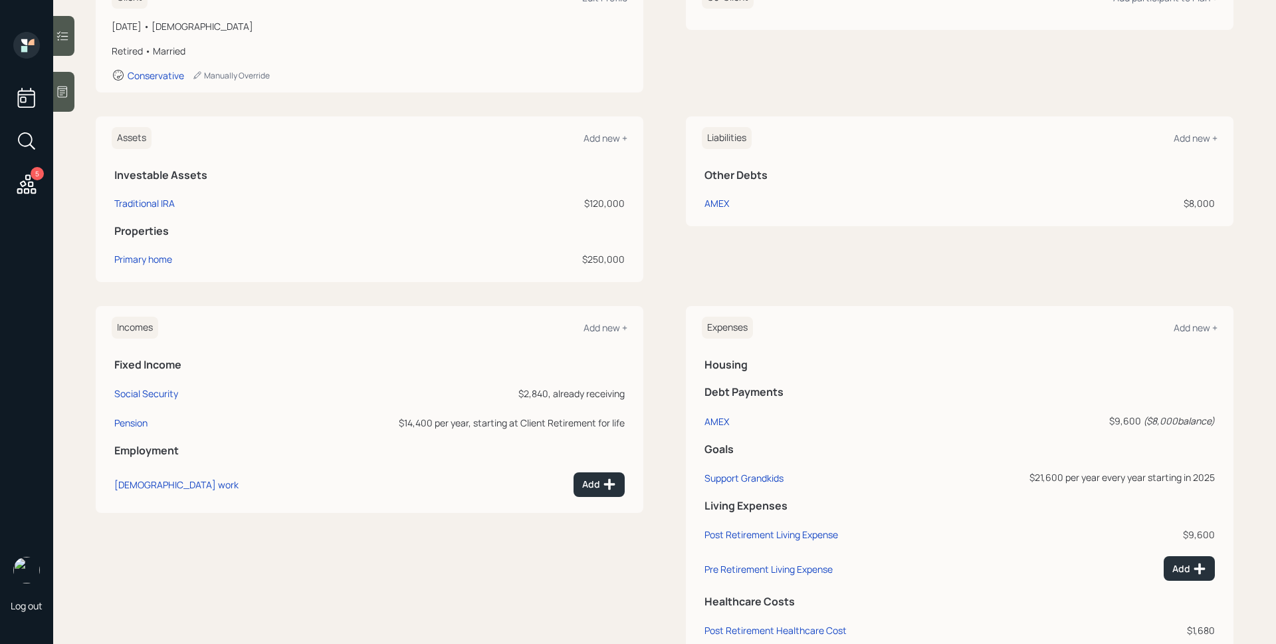
scroll to position [233, 0]
